Goal: Task Accomplishment & Management: Manage account settings

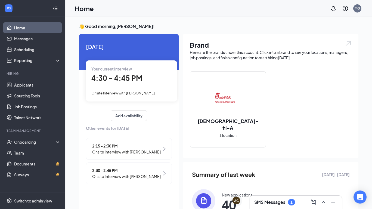
click at [133, 90] on div "Onsite Interview with [PERSON_NAME]" at bounding box center [131, 93] width 80 height 6
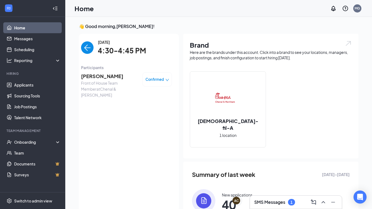
scroll to position [2, 0]
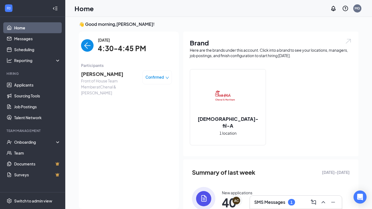
click at [161, 78] on span "Confirmed" at bounding box center [154, 76] width 18 height 5
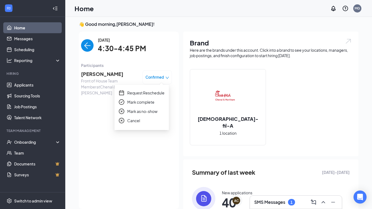
click at [154, 111] on span "Mark as no-show" at bounding box center [142, 111] width 30 height 6
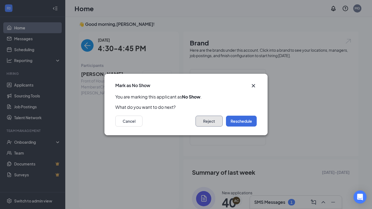
click at [208, 124] on button "Reject" at bounding box center [208, 120] width 27 height 11
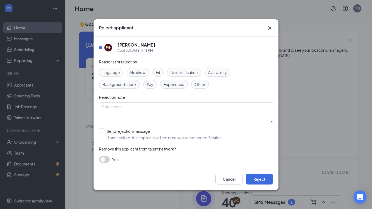
click at [142, 70] on span "No show" at bounding box center [137, 72] width 15 height 6
click at [254, 172] on div "Cancel Reject" at bounding box center [185, 179] width 185 height 22
click at [254, 174] on button "Reject" at bounding box center [259, 178] width 27 height 11
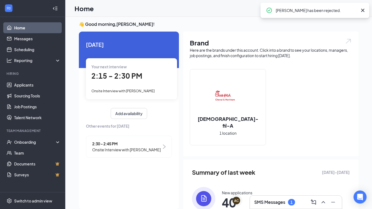
click at [278, 204] on h3 "SMS Messages" at bounding box center [269, 202] width 31 height 6
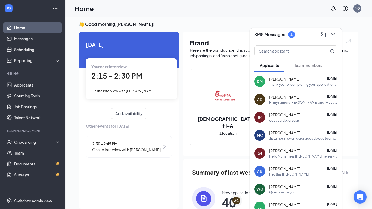
click at [285, 32] on div "SMS Messages 1" at bounding box center [274, 34] width 41 height 7
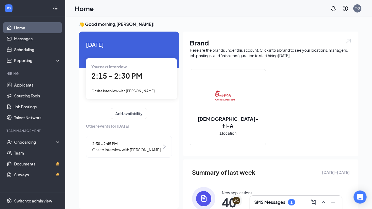
click at [288, 205] on div "SMS Messages 1" at bounding box center [295, 202] width 83 height 9
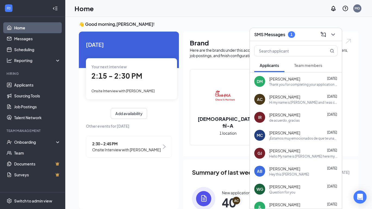
click at [279, 87] on div "DM [PERSON_NAME] [DATE] Thank you for completing your application for the Kitch…" at bounding box center [296, 81] width 92 height 18
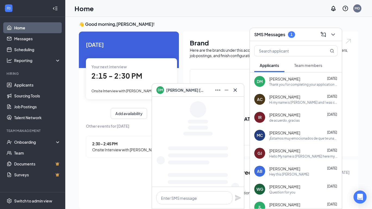
click at [279, 99] on span "[PERSON_NAME]" at bounding box center [284, 96] width 31 height 5
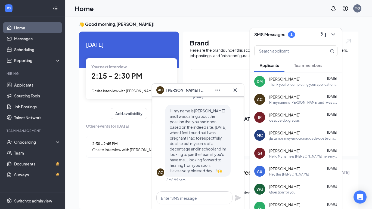
click at [279, 115] on span "[PERSON_NAME]" at bounding box center [284, 114] width 31 height 5
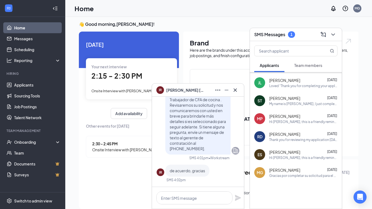
scroll to position [89, 0]
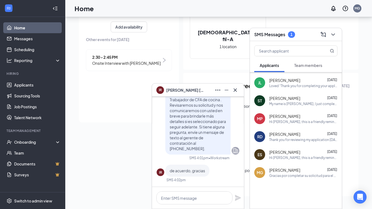
click at [239, 90] on button at bounding box center [235, 90] width 9 height 9
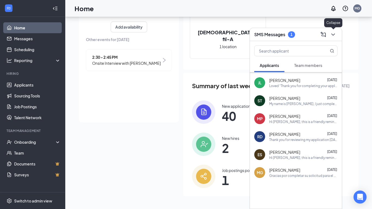
click at [337, 37] on div at bounding box center [332, 34] width 10 height 9
click at [334, 37] on icon "ChevronDown" at bounding box center [333, 34] width 7 height 7
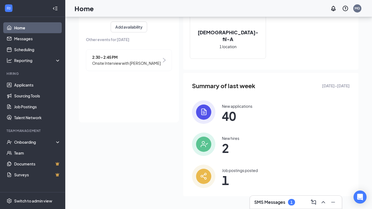
scroll to position [0, 0]
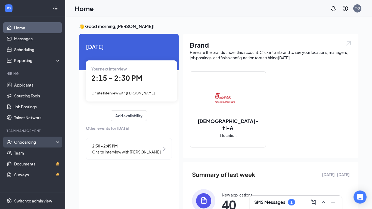
click at [32, 143] on div "Onboarding" at bounding box center [35, 141] width 42 height 5
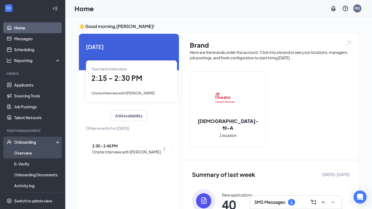
click at [31, 151] on link "Overview" at bounding box center [37, 152] width 46 height 11
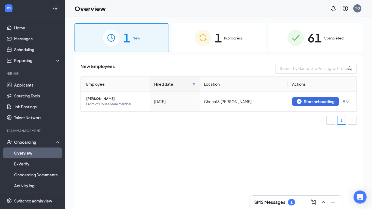
click at [319, 38] on span "61" at bounding box center [314, 37] width 14 height 19
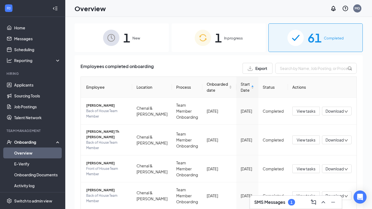
click at [135, 47] on div "1 New" at bounding box center [121, 37] width 94 height 29
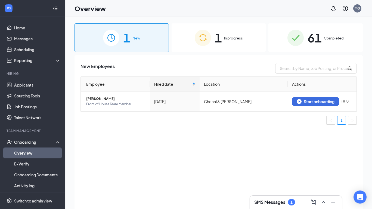
click at [202, 51] on div "1 In progress" at bounding box center [218, 37] width 94 height 29
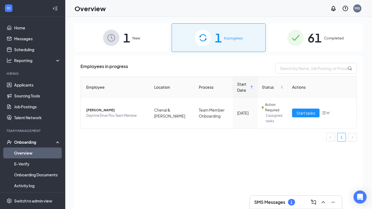
click at [317, 40] on span "61" at bounding box center [314, 37] width 14 height 19
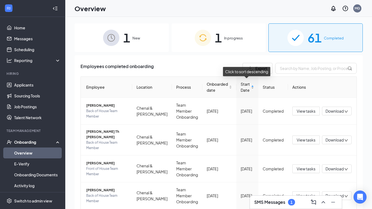
click at [249, 87] on span "Start Date" at bounding box center [244, 87] width 9 height 12
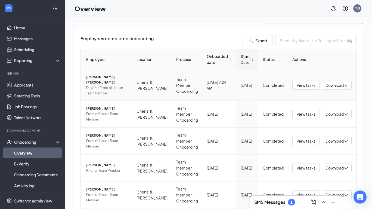
scroll to position [28, 0]
click at [98, 133] on span "[PERSON_NAME]" at bounding box center [107, 134] width 42 height 5
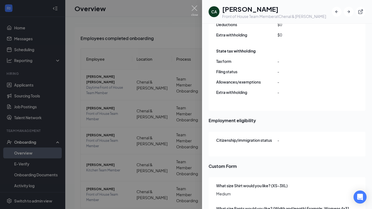
scroll to position [530, 0]
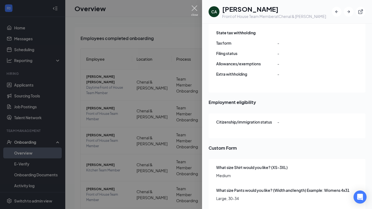
click at [193, 7] on img at bounding box center [194, 10] width 7 height 11
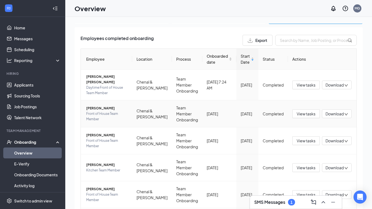
click at [96, 106] on span "[PERSON_NAME]" at bounding box center [107, 107] width 42 height 5
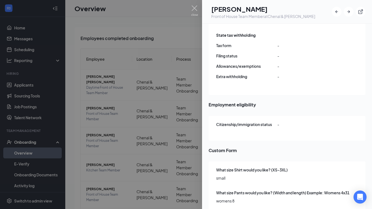
scroll to position [530, 0]
